Goal: Navigation & Orientation: Find specific page/section

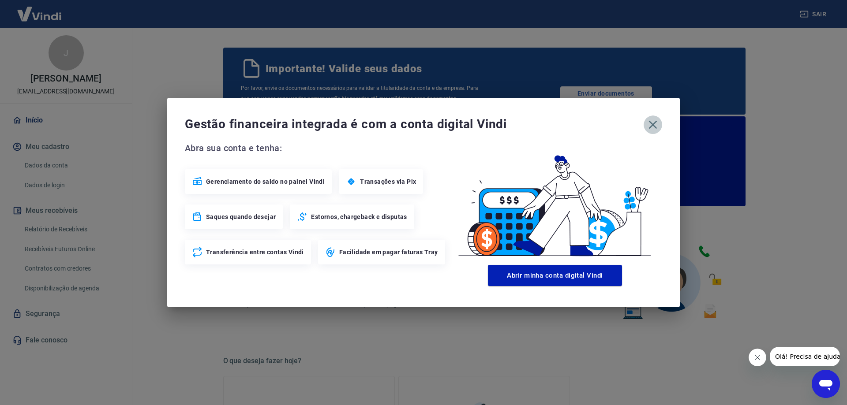
click at [654, 124] on icon "button" at bounding box center [653, 125] width 8 height 8
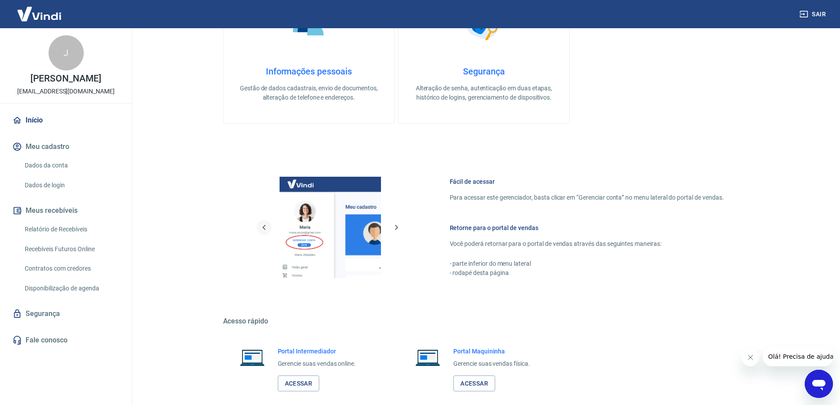
scroll to position [442, 0]
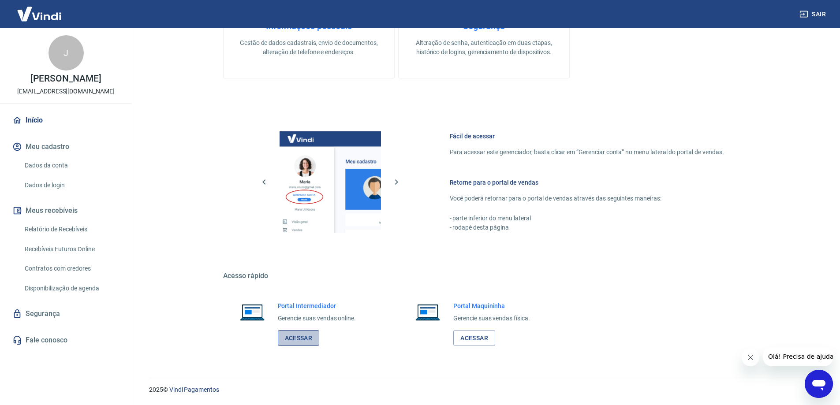
click at [307, 335] on link "Acessar" at bounding box center [299, 338] width 42 height 16
